Goal: Transaction & Acquisition: Purchase product/service

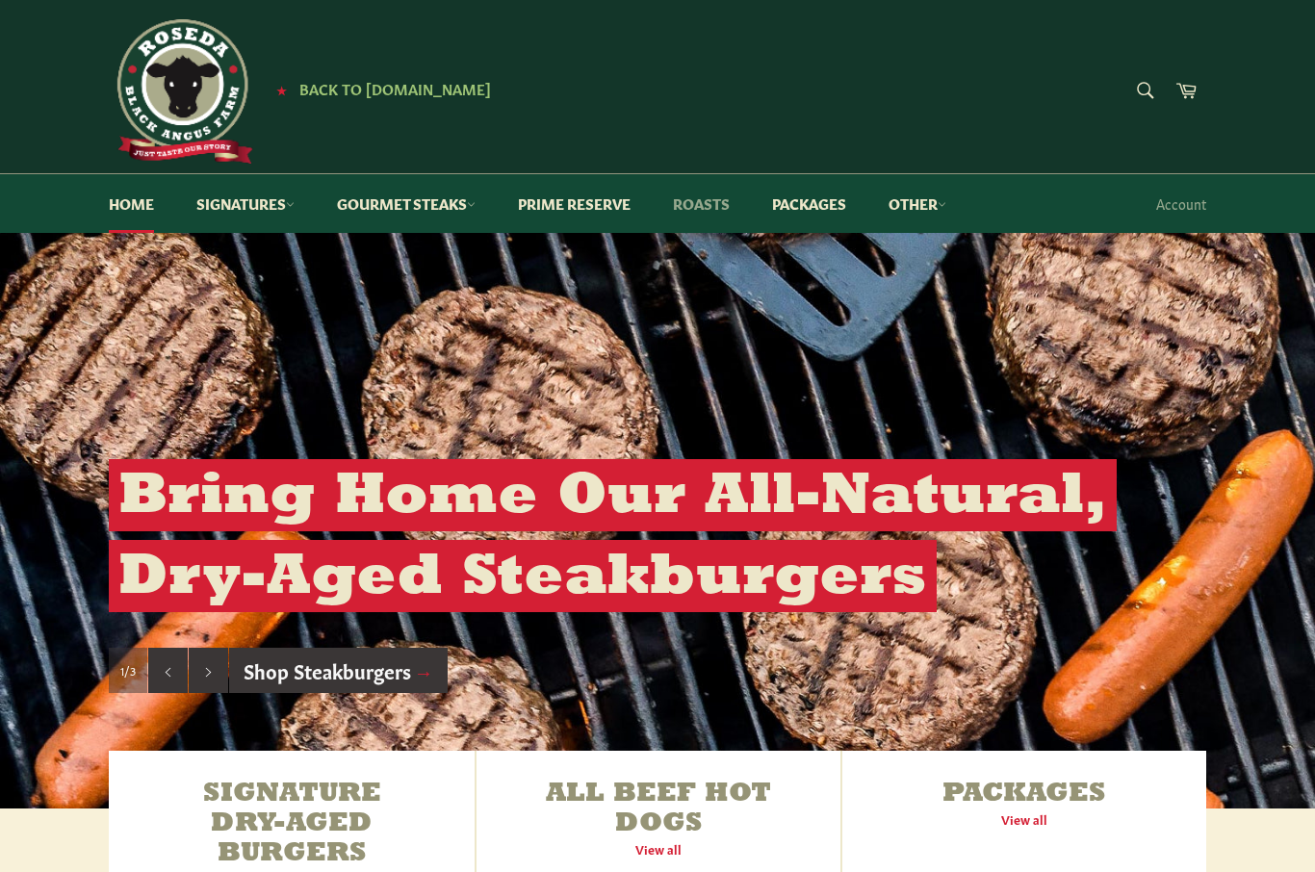
click at [720, 199] on link "Roasts" at bounding box center [701, 203] width 95 height 59
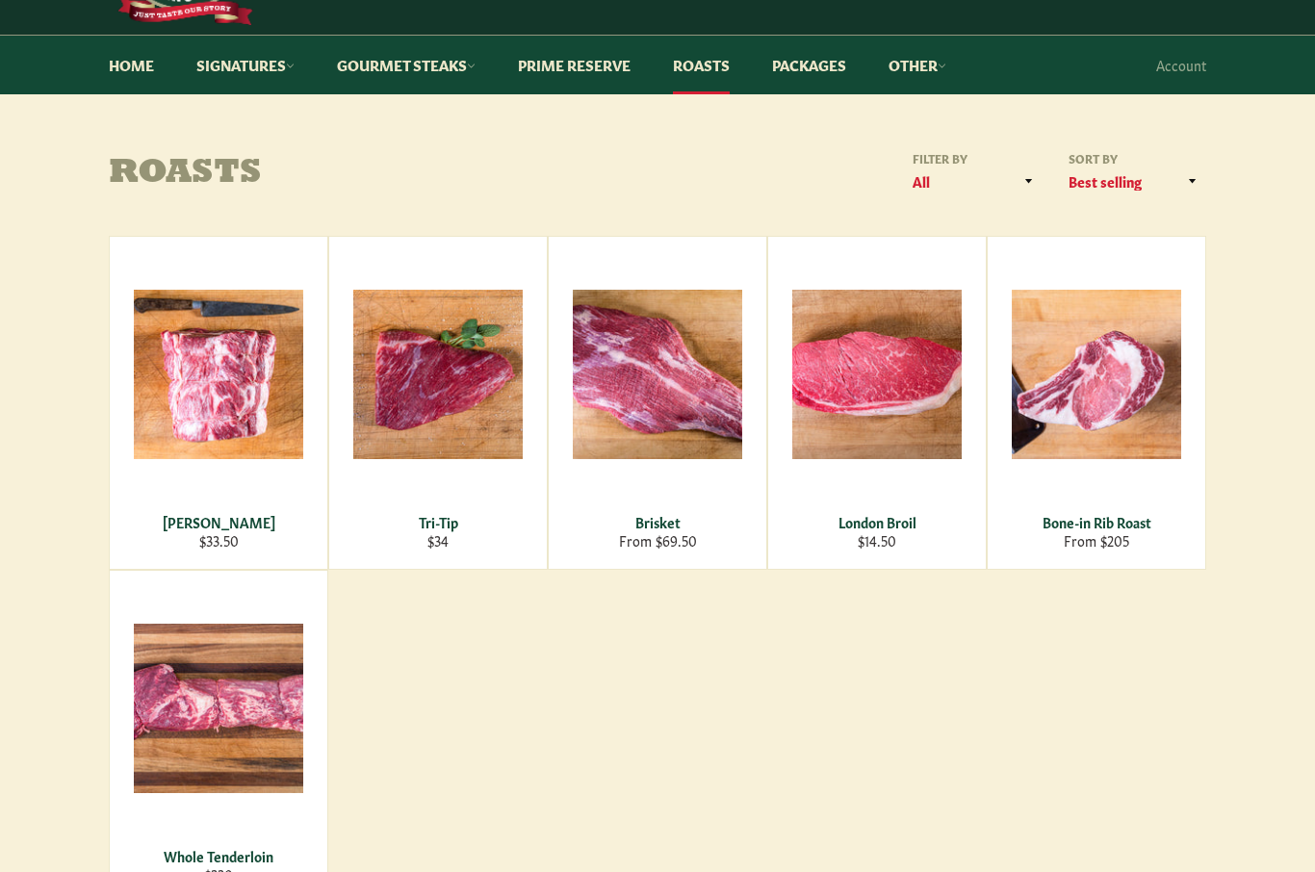
scroll to position [139, 0]
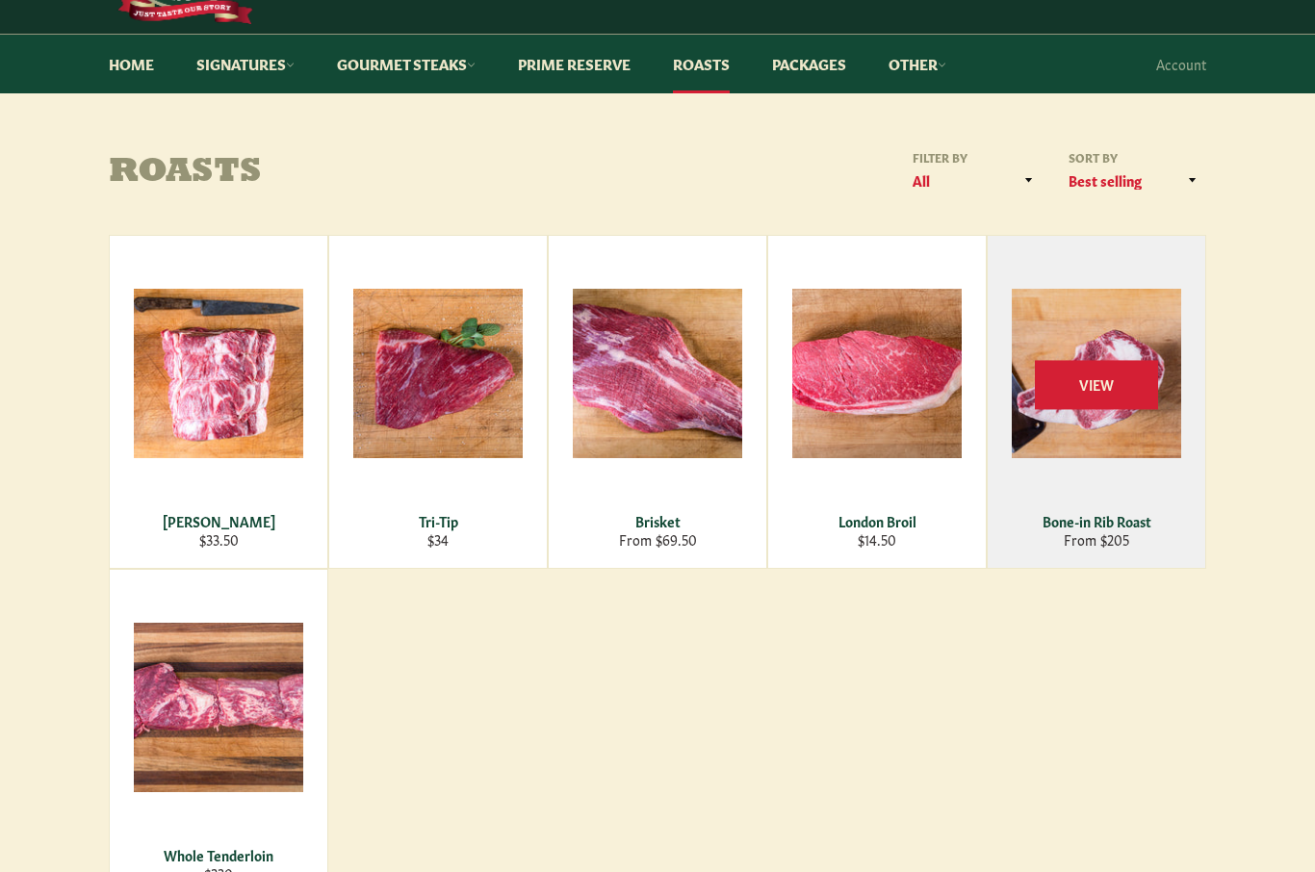
click at [1106, 442] on div "View" at bounding box center [1097, 403] width 218 height 332
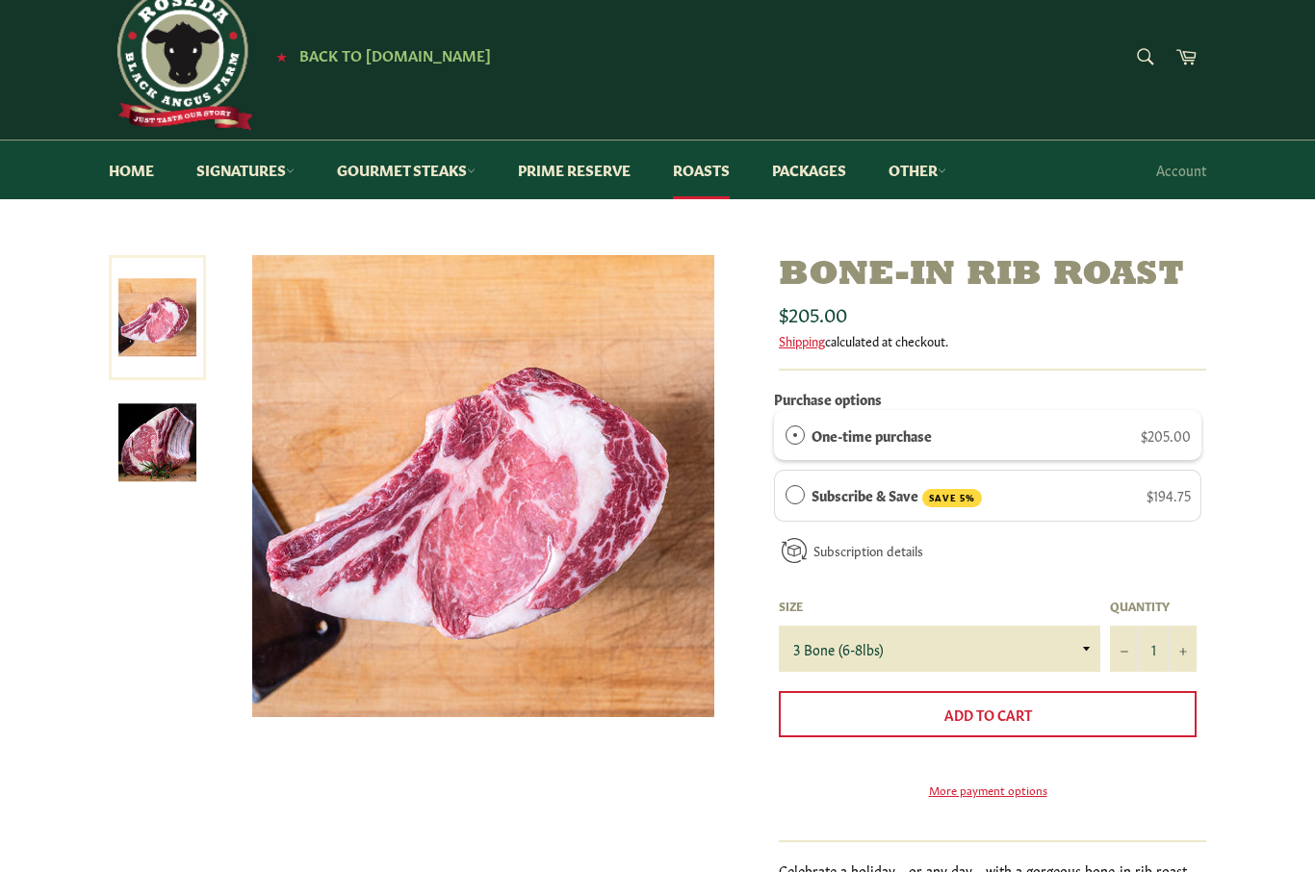
scroll to position [36, 0]
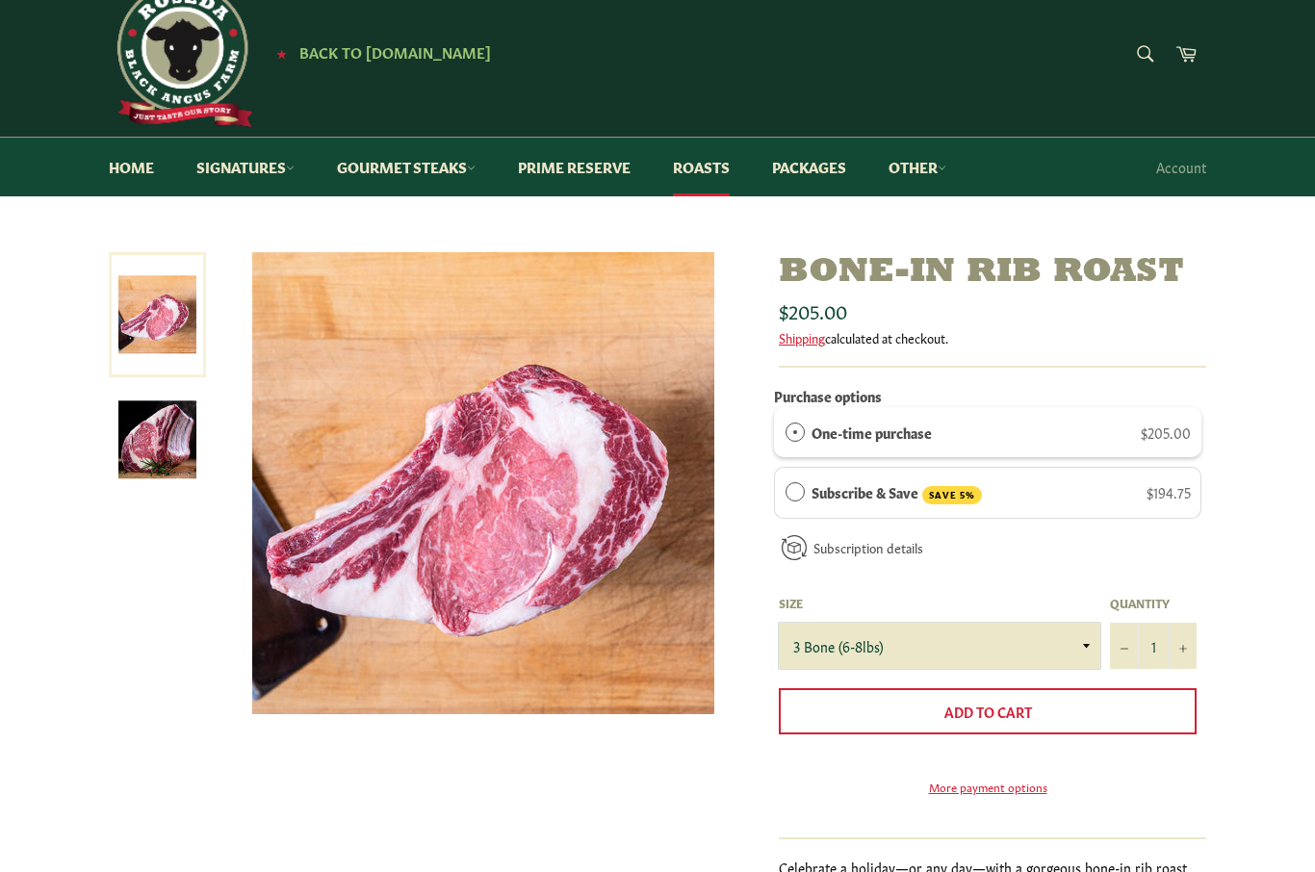
click at [1078, 647] on select "3 Bone (6-8lbs) 4 Bone (8-10lbs)" at bounding box center [940, 647] width 322 height 46
select select "4 Bone (8-10lbs)"
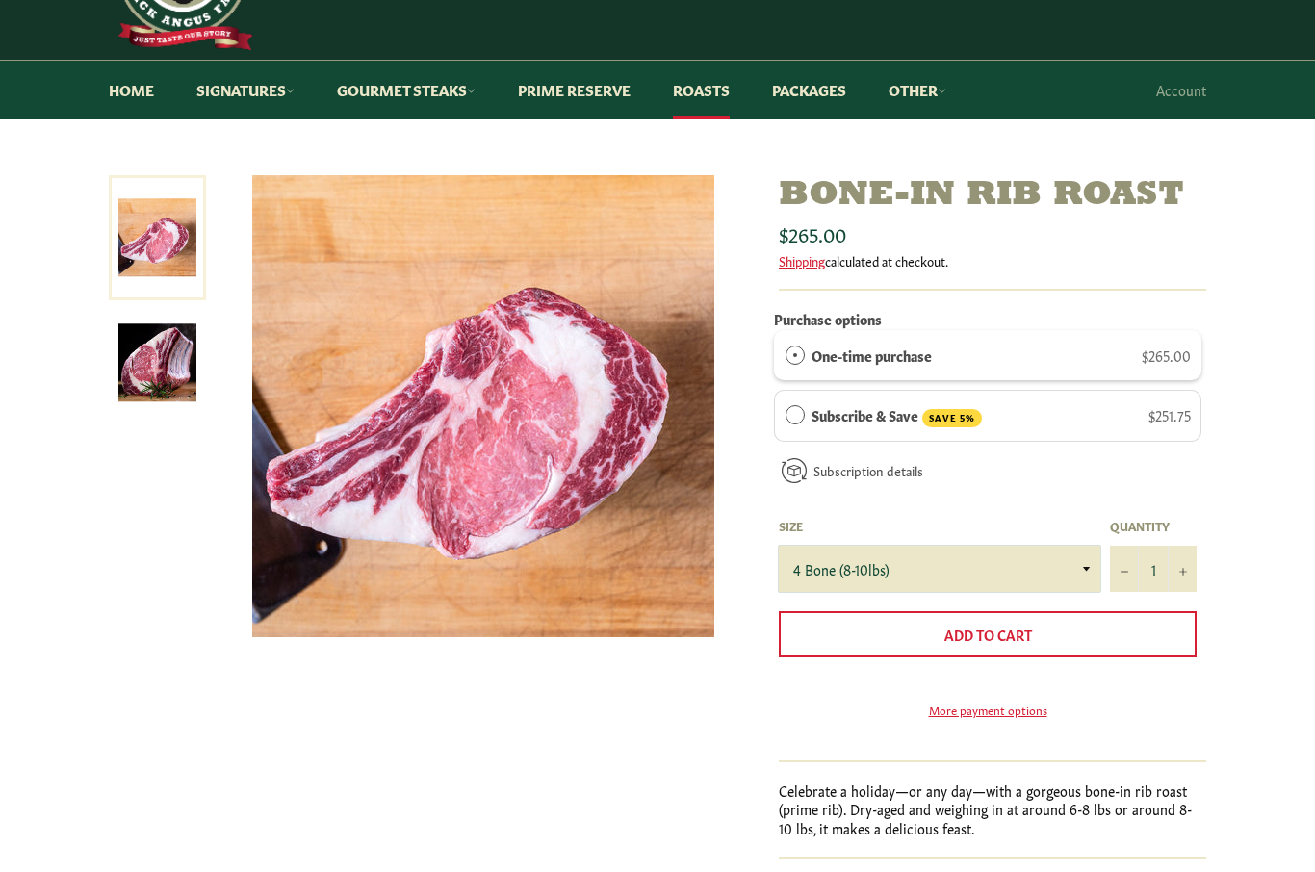
scroll to position [116, 0]
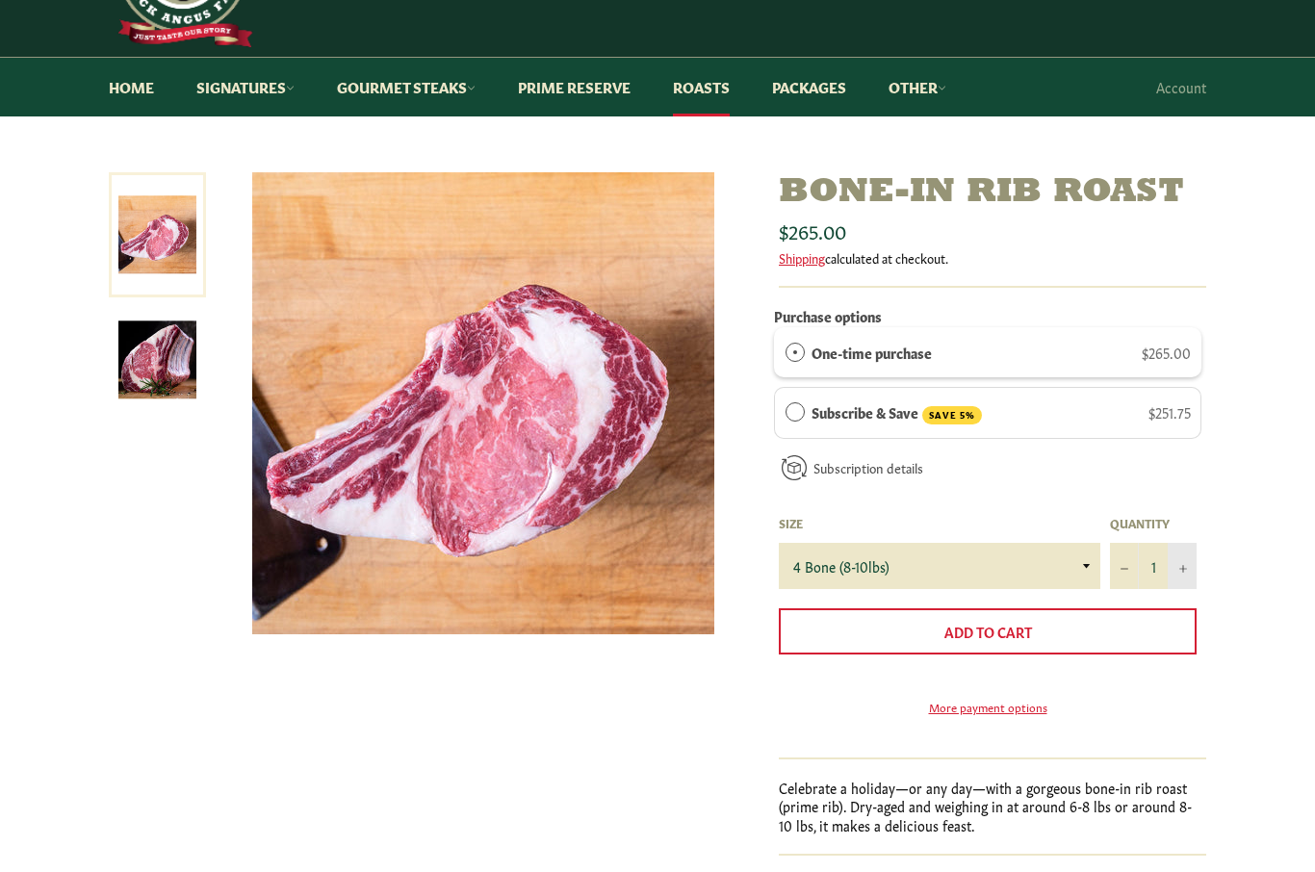
click at [1177, 574] on button "+" at bounding box center [1182, 567] width 29 height 46
type input "2"
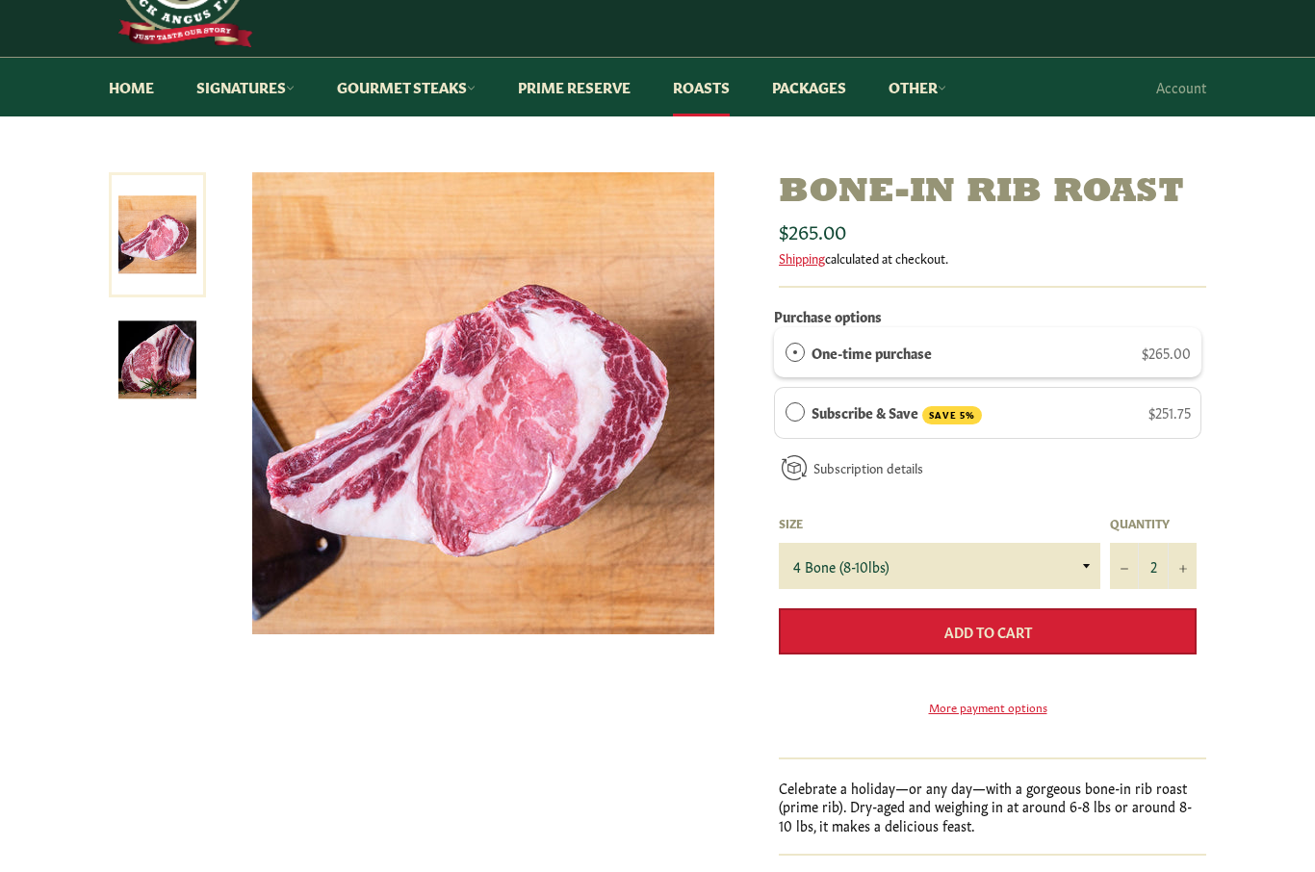
click at [1049, 633] on button "Add to Cart" at bounding box center [988, 631] width 418 height 46
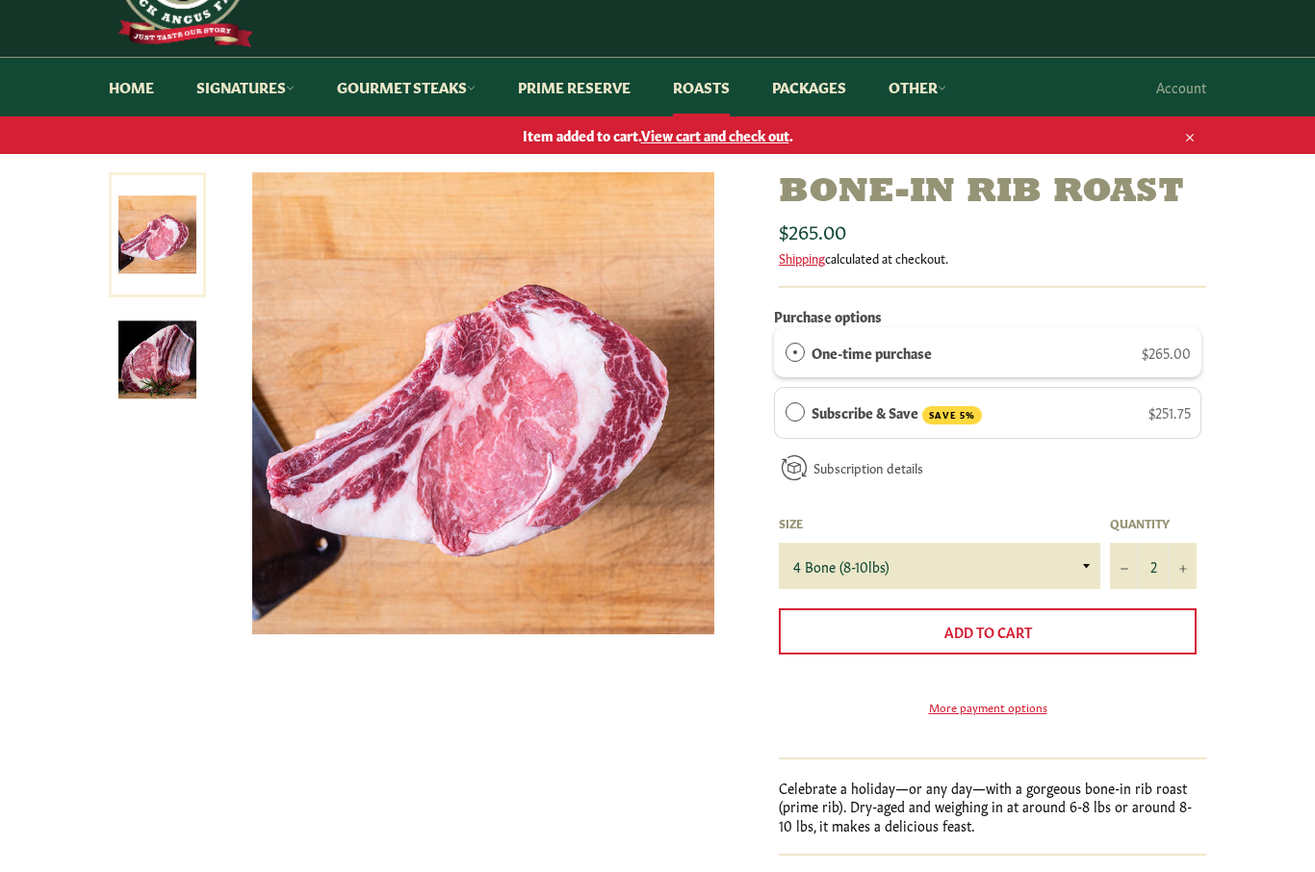
click at [731, 140] on span "View cart and check out" at bounding box center [715, 134] width 148 height 19
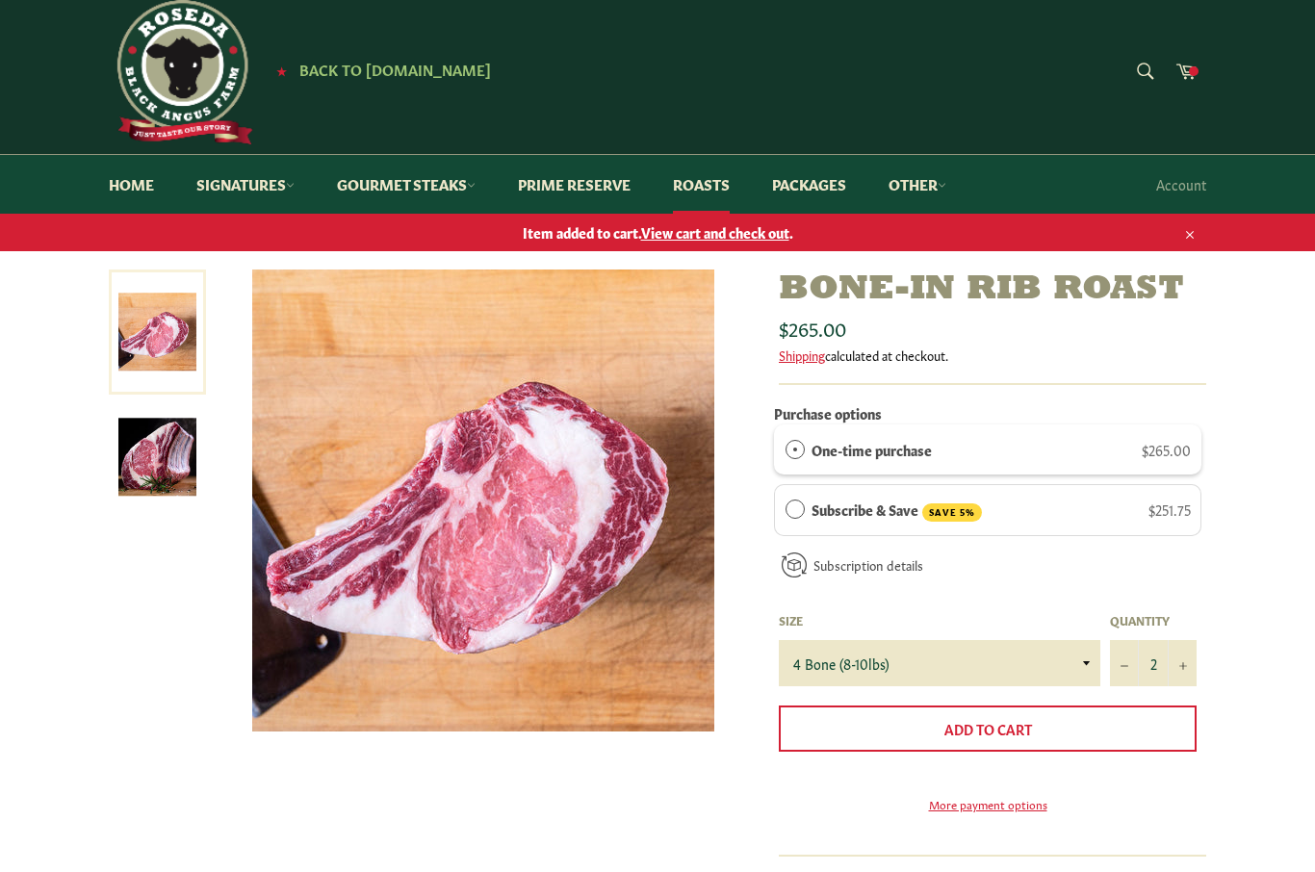
scroll to position [17, 0]
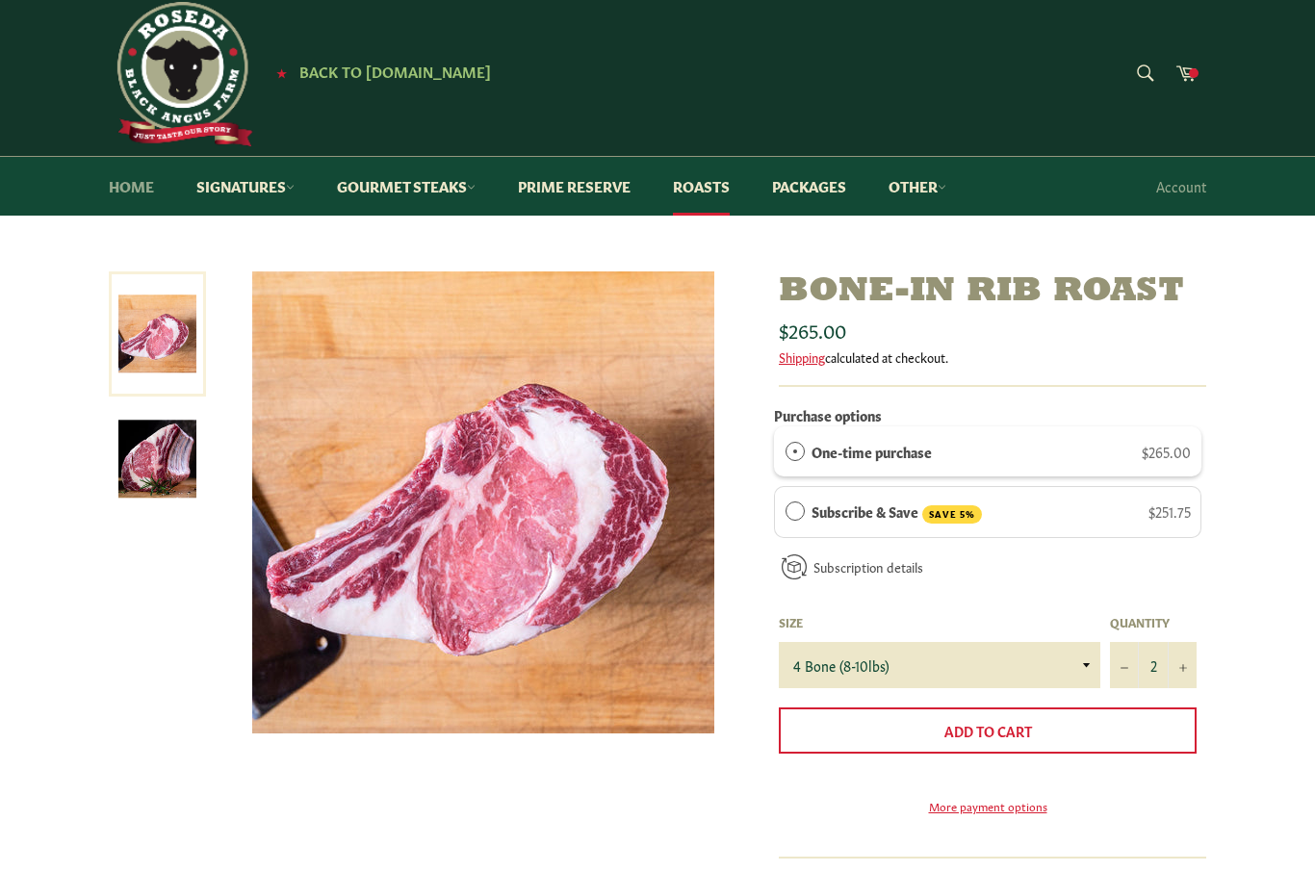
click at [138, 188] on link "Home" at bounding box center [132, 186] width 84 height 59
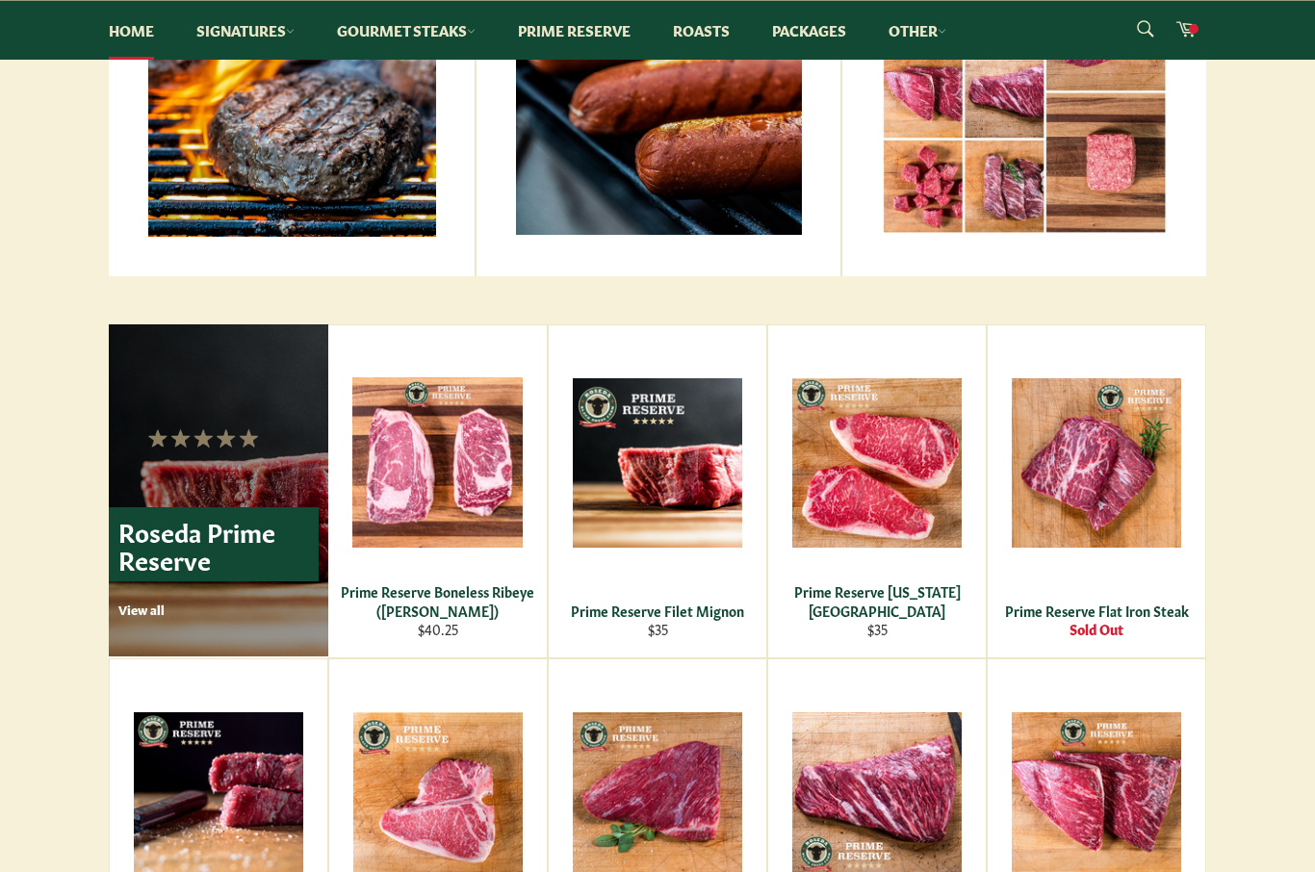
scroll to position [964, 0]
